Goal: Task Accomplishment & Management: Manage account settings

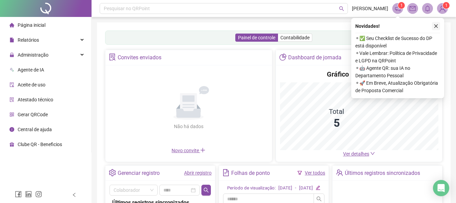
click at [437, 26] on icon "close" at bounding box center [435, 26] width 5 height 5
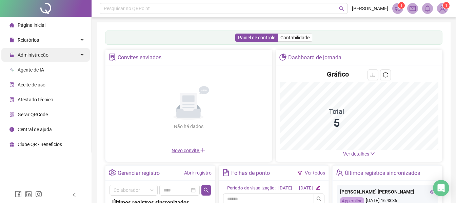
click at [43, 55] on span "Administração" at bounding box center [33, 54] width 31 height 5
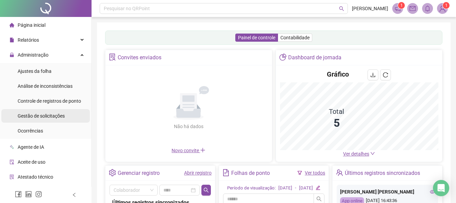
click at [38, 120] on div "Gestão de solicitações" at bounding box center [41, 116] width 47 height 14
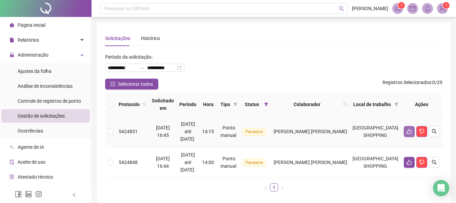
click at [407, 129] on icon "like" at bounding box center [408, 131] width 5 height 5
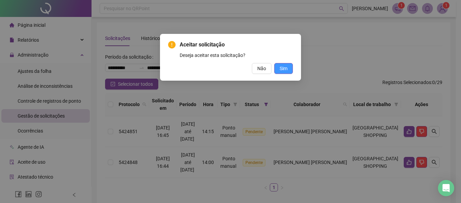
click at [286, 71] on span "Sim" at bounding box center [283, 68] width 8 height 7
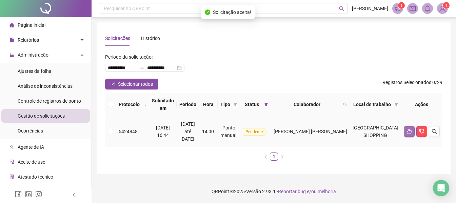
click at [409, 129] on icon "like" at bounding box center [408, 131] width 5 height 5
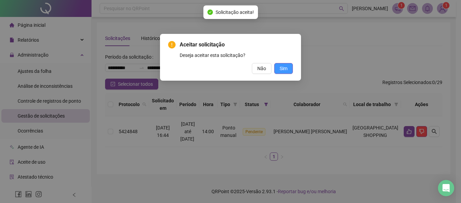
click at [288, 65] on button "Sim" at bounding box center [283, 68] width 19 height 11
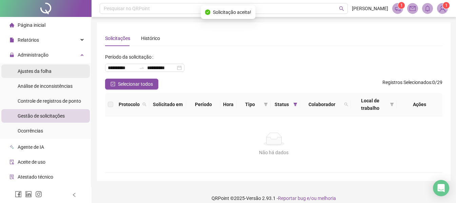
click at [40, 68] on span "Ajustes da folha" at bounding box center [35, 70] width 34 height 5
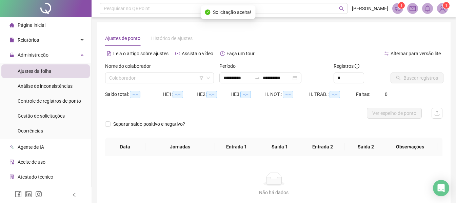
type input "**********"
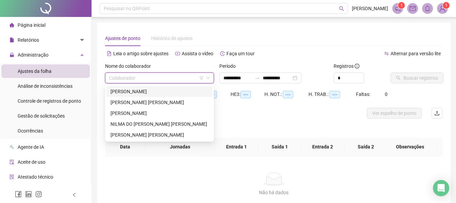
click at [176, 79] on input "search" at bounding box center [156, 78] width 95 height 10
click at [163, 110] on div "[PERSON_NAME]" at bounding box center [159, 112] width 98 height 7
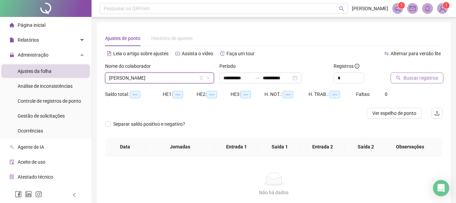
click at [429, 79] on span "Buscar registros" at bounding box center [420, 77] width 35 height 7
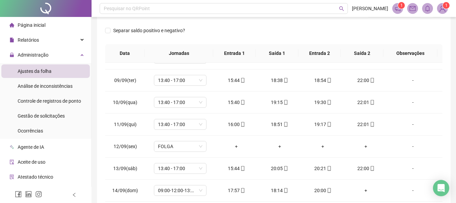
scroll to position [203, 0]
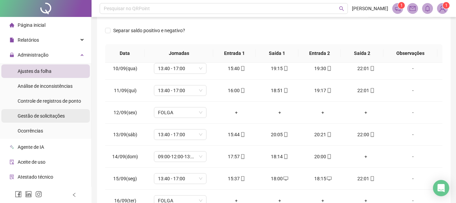
click at [46, 118] on span "Gestão de solicitações" at bounding box center [41, 115] width 47 height 5
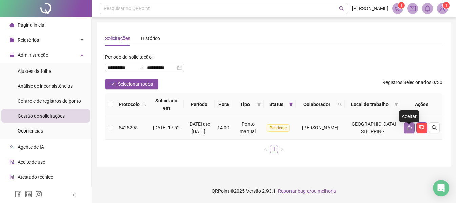
click at [411, 130] on icon "like" at bounding box center [408, 127] width 5 height 5
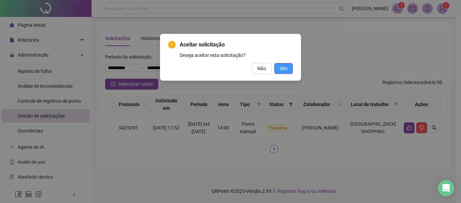
click at [288, 71] on button "Sim" at bounding box center [283, 68] width 19 height 11
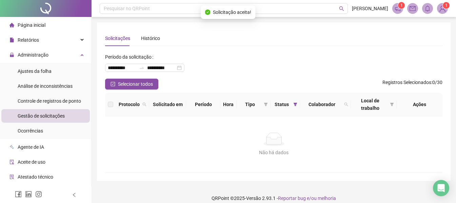
click at [444, 12] on img at bounding box center [442, 8] width 10 height 10
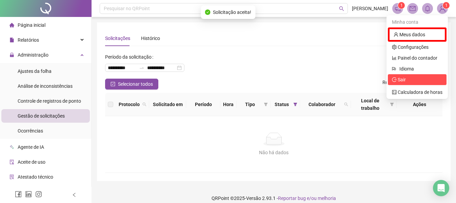
click at [422, 82] on span "Sair" at bounding box center [417, 79] width 50 height 7
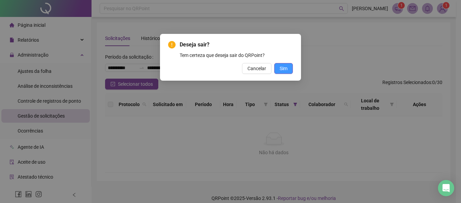
click at [289, 67] on button "Sim" at bounding box center [283, 68] width 19 height 11
